Goal: Task Accomplishment & Management: Use online tool/utility

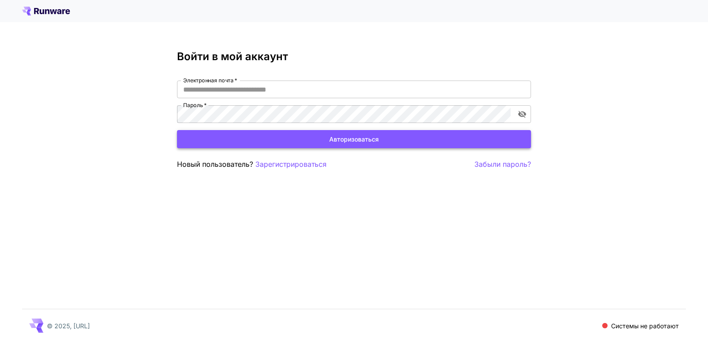
type input "**********"
click at [354, 138] on font "Авторизоваться" at bounding box center [354, 139] width 50 height 8
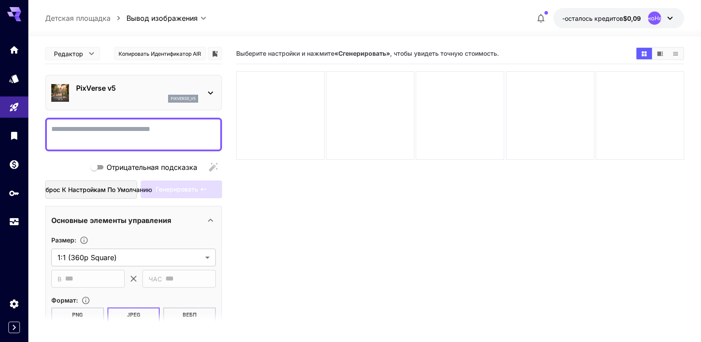
click at [542, 11] on button "button" at bounding box center [541, 18] width 18 height 18
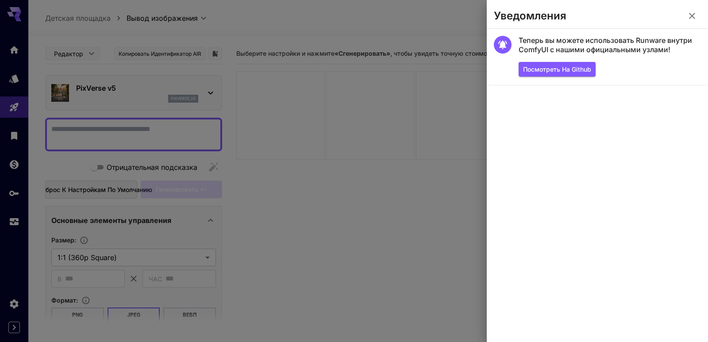
click at [693, 15] on icon "button" at bounding box center [691, 16] width 11 height 11
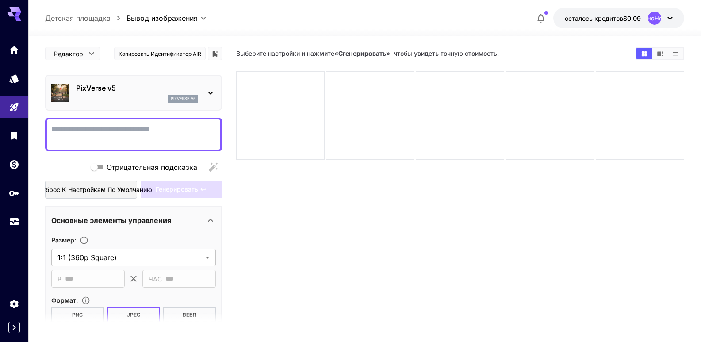
click at [12, 12] on icon at bounding box center [14, 14] width 14 height 14
click at [19, 51] on icon "Дом" at bounding box center [15, 47] width 11 height 11
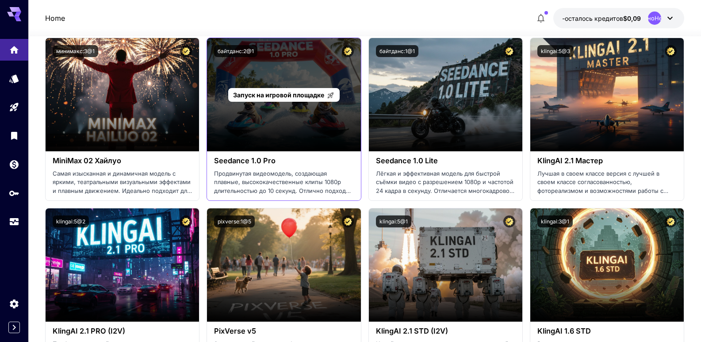
scroll to position [442, 0]
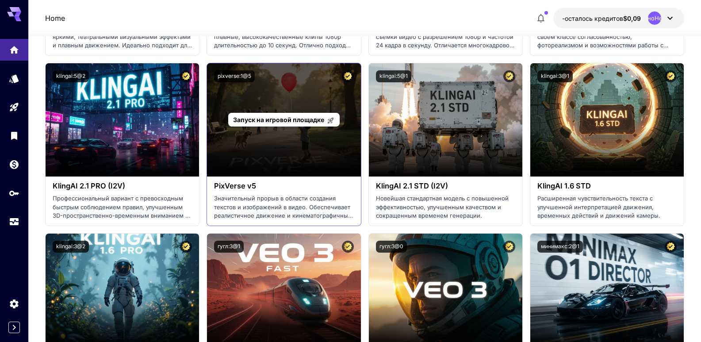
click at [286, 122] on font "Запуск на игровой площадке" at bounding box center [278, 120] width 91 height 8
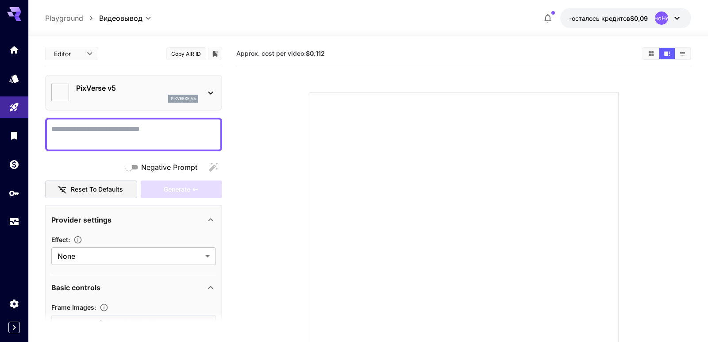
type input "**********"
type input "****"
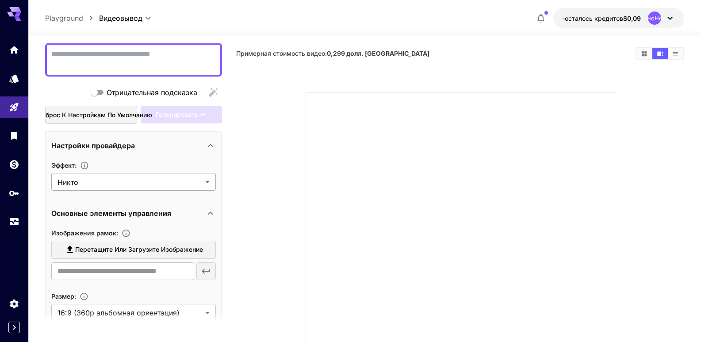
scroll to position [88, 0]
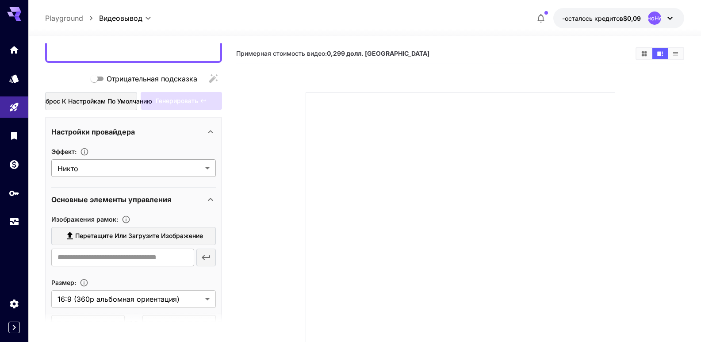
click at [195, 170] on body "**********" at bounding box center [350, 214] width 701 height 429
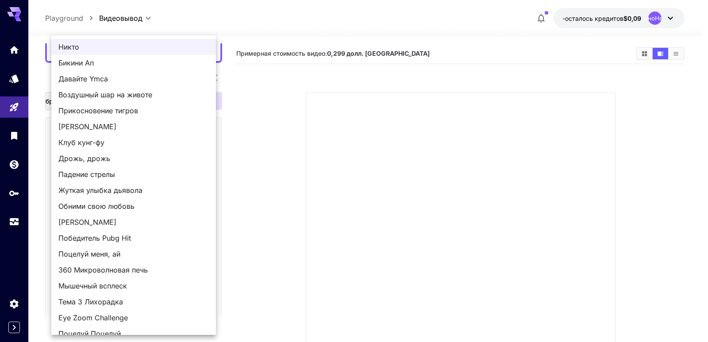
click at [12, 53] on div at bounding box center [354, 171] width 708 height 342
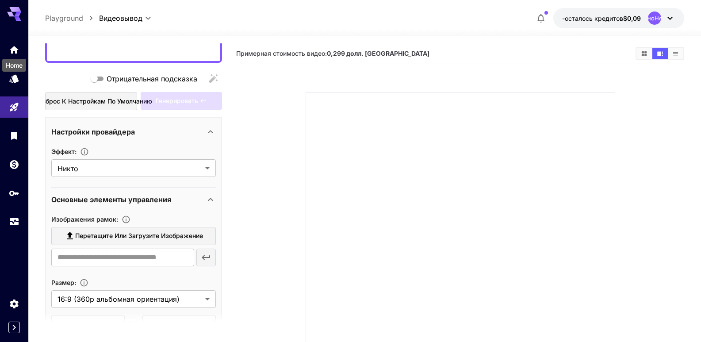
click at [15, 49] on icon "Дом" at bounding box center [14, 47] width 11 height 11
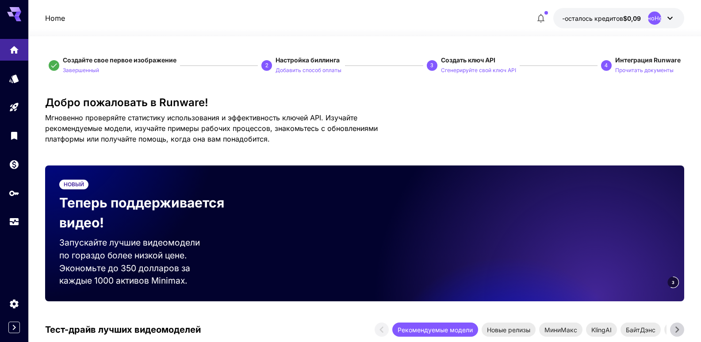
click at [672, 15] on icon at bounding box center [670, 18] width 11 height 11
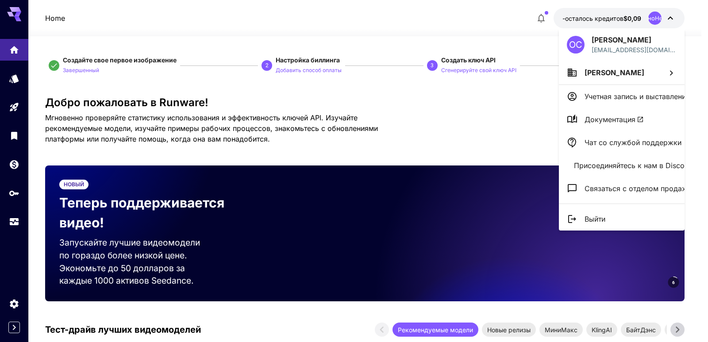
click at [664, 16] on div at bounding box center [354, 171] width 708 height 342
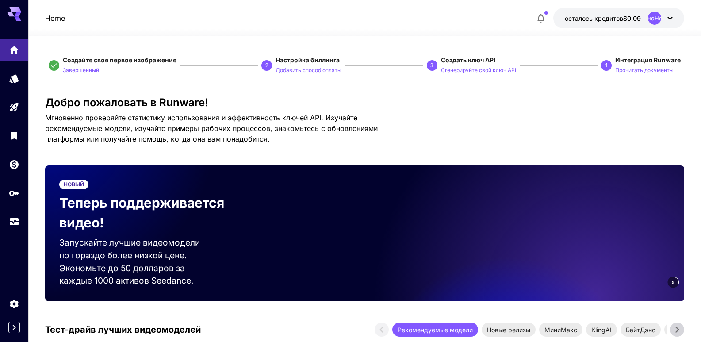
click at [670, 21] on icon at bounding box center [670, 18] width 11 height 11
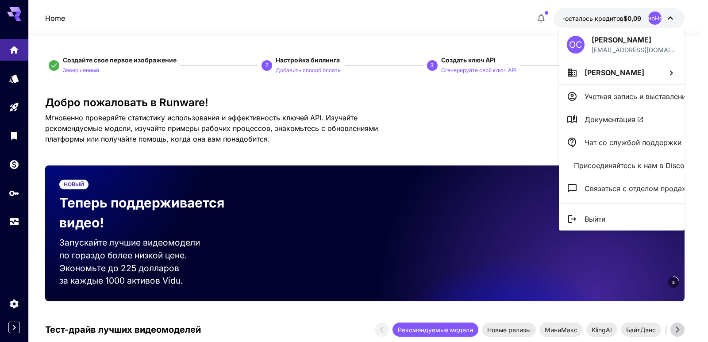
click at [487, 69] on div at bounding box center [354, 171] width 708 height 342
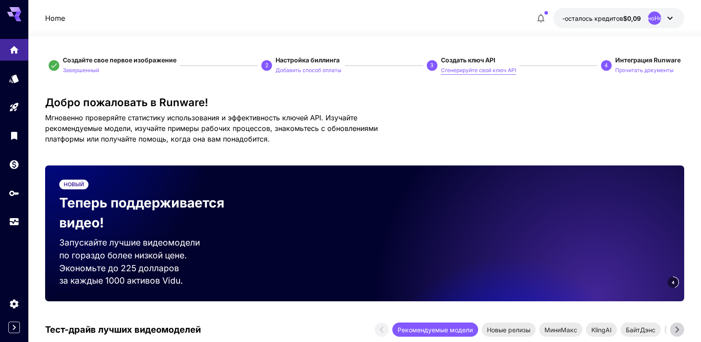
click at [487, 68] on font "Сгенерируйте свой ключ API" at bounding box center [478, 70] width 75 height 7
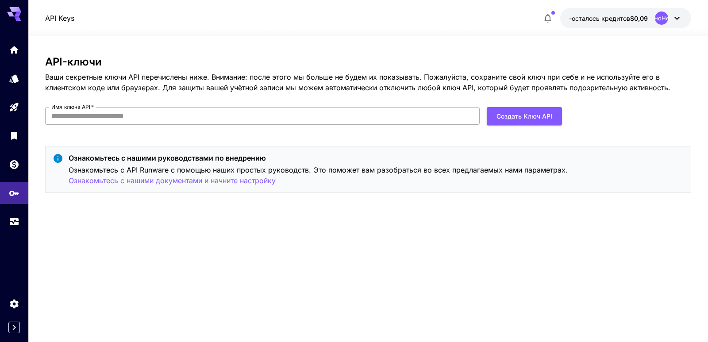
click at [129, 115] on input "Имя ключа API   *" at bounding box center [262, 116] width 434 height 18
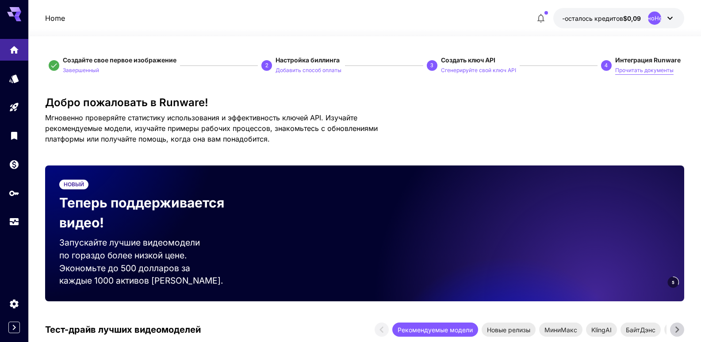
click at [630, 69] on font "Прочитать документы" at bounding box center [644, 70] width 58 height 7
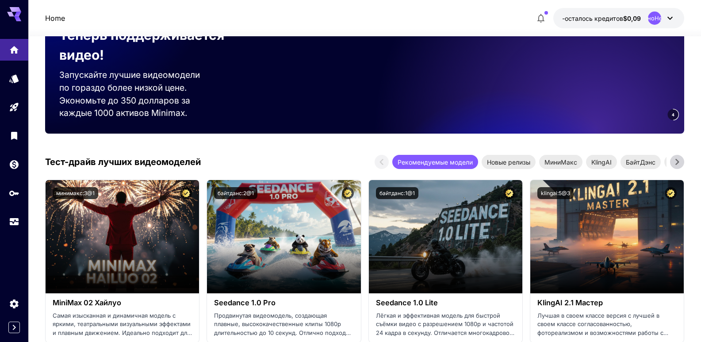
scroll to position [177, 0]
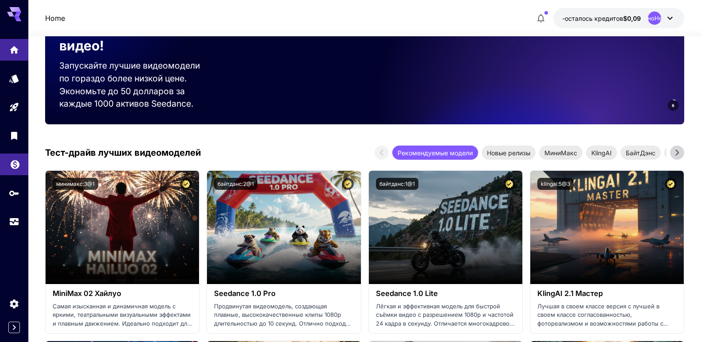
click at [9, 160] on link at bounding box center [14, 164] width 28 height 22
